Goal: Find specific page/section: Find specific page/section

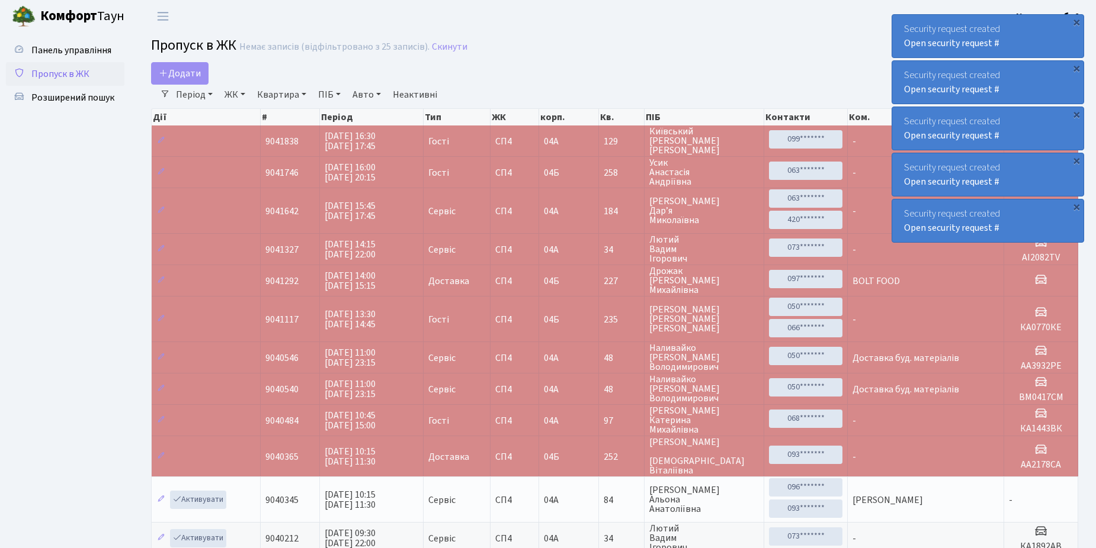
select select "25"
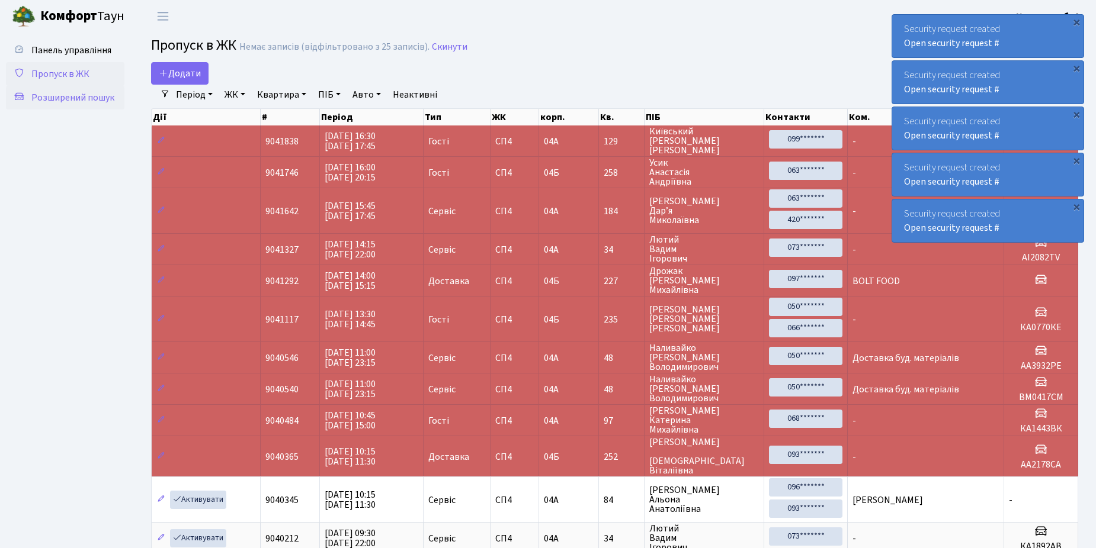
click at [71, 97] on span "Розширений пошук" at bounding box center [72, 97] width 83 height 13
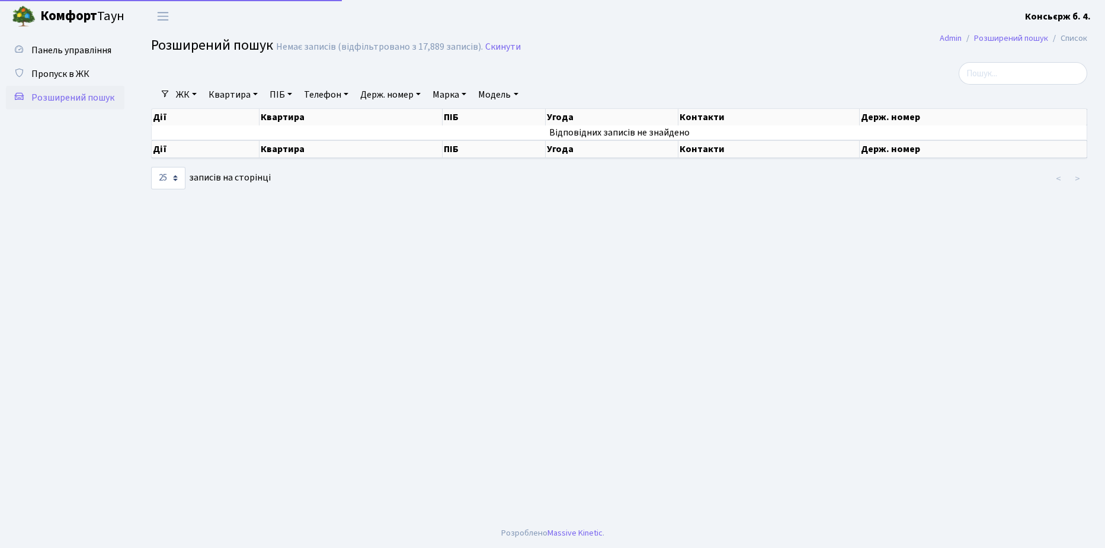
select select "25"
click at [61, 74] on span "Пропуск в ЖК" at bounding box center [60, 74] width 58 height 13
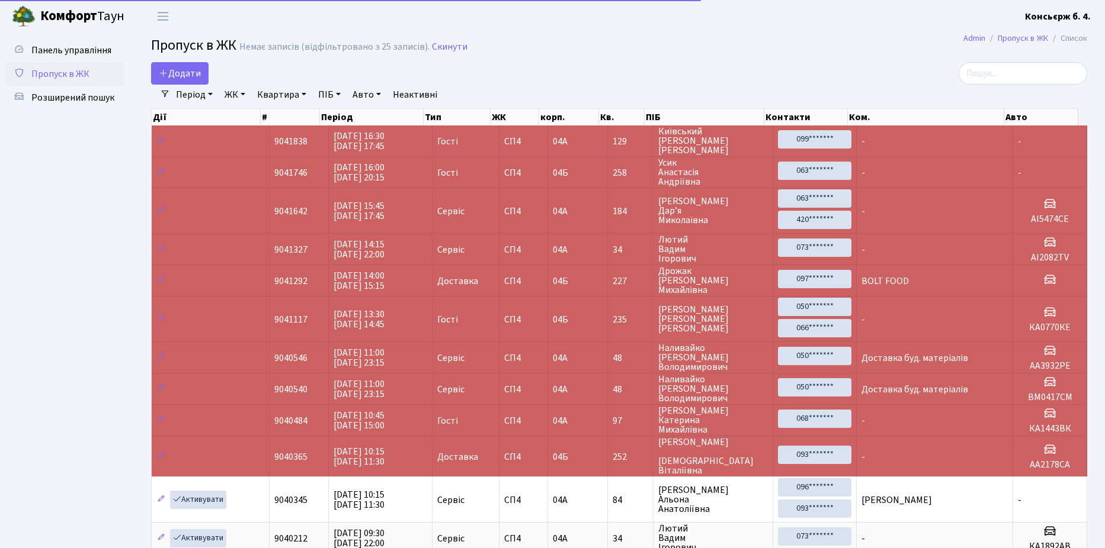
select select "25"
